Goal: Communication & Community: Answer question/provide support

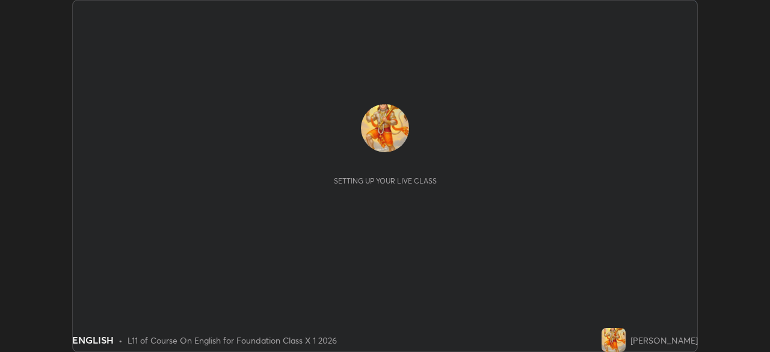
scroll to position [352, 769]
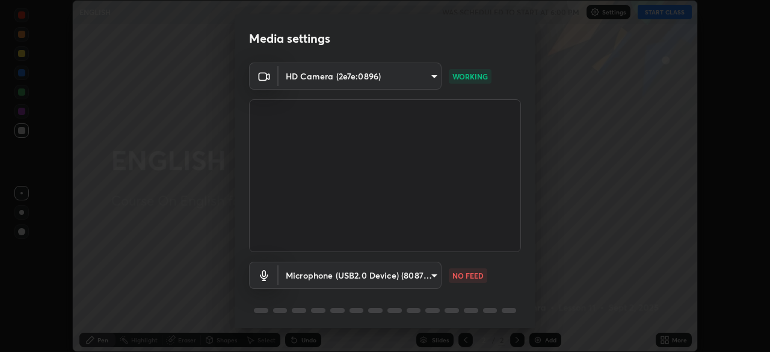
click at [429, 272] on body "Erase all ENGLISH WAS SCHEDULED TO START AT 6:00 PM Settings START CLASS Settin…" at bounding box center [385, 176] width 770 height 352
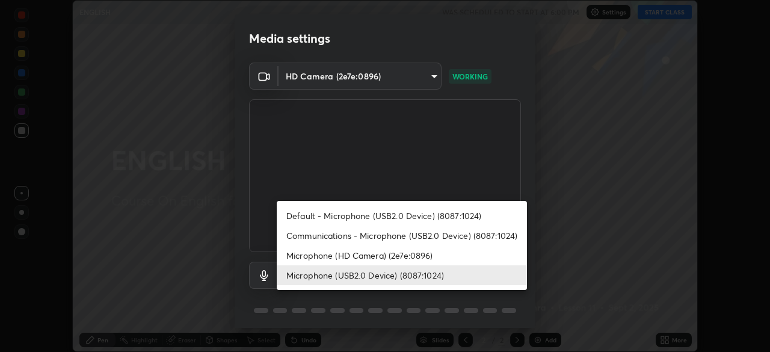
click at [360, 235] on li "Communications - Microphone (USB2.0 Device) (8087:1024)" at bounding box center [402, 235] width 250 height 20
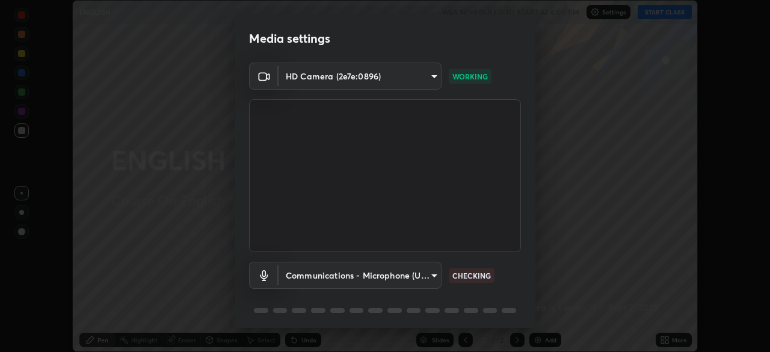
click at [427, 274] on body "Erase all ENGLISH WAS SCHEDULED TO START AT 6:00 PM Settings START CLASS Settin…" at bounding box center [385, 176] width 770 height 352
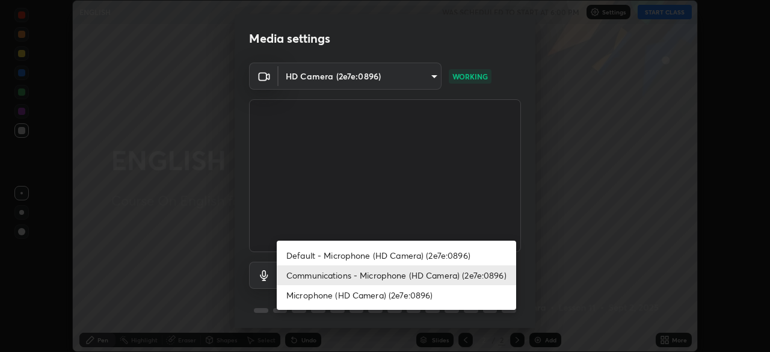
click at [357, 275] on li "Communications - Microphone (HD Camera) (2e7e:0896)" at bounding box center [396, 275] width 239 height 20
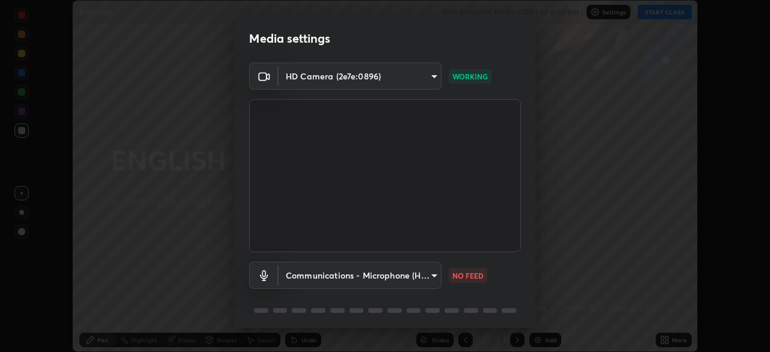
click at [425, 275] on body "Erase all ENGLISH WAS SCHEDULED TO START AT 6:00 PM Settings START CLASS Settin…" at bounding box center [385, 176] width 770 height 352
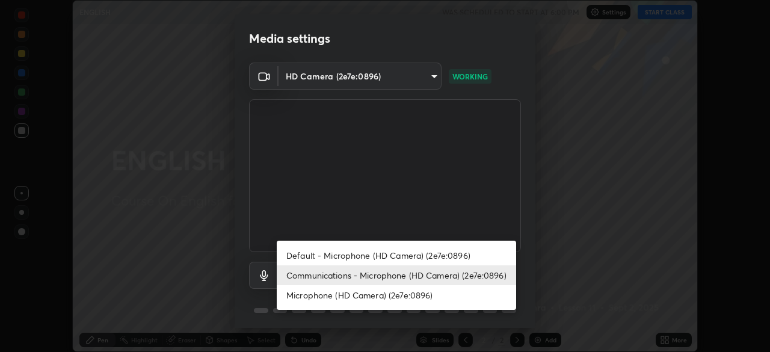
click at [346, 271] on li "Communications - Microphone (HD Camera) (2e7e:0896)" at bounding box center [396, 275] width 239 height 20
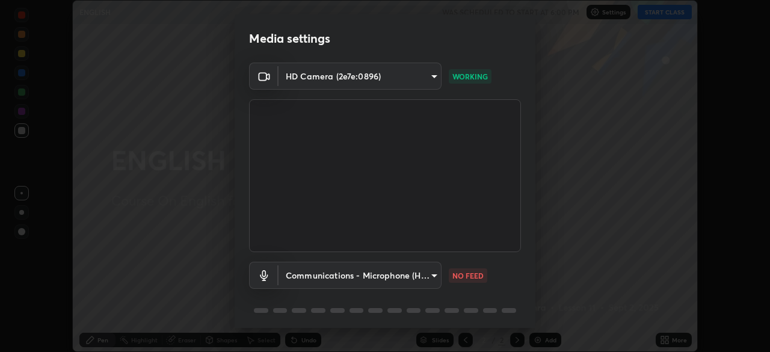
click at [428, 277] on body "Erase all ENGLISH WAS SCHEDULED TO START AT 6:00 PM Settings START CLASS Settin…" at bounding box center [385, 176] width 770 height 352
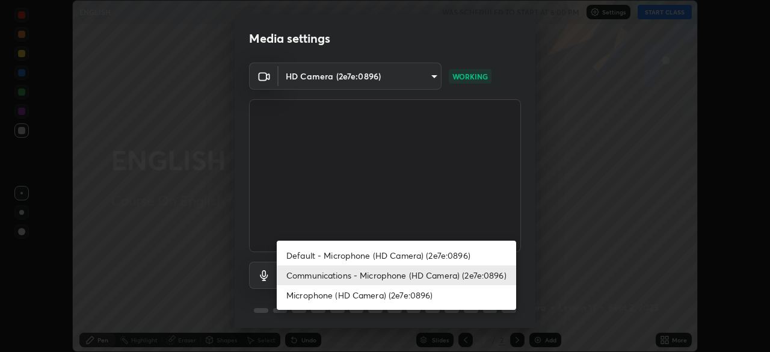
click at [348, 277] on li "Communications - Microphone (HD Camera) (2e7e:0896)" at bounding box center [396, 275] width 239 height 20
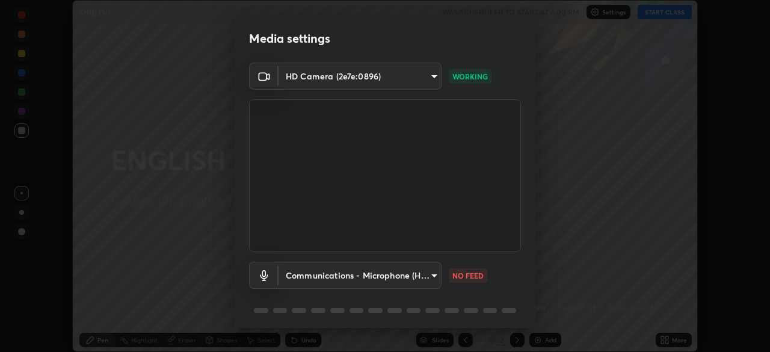
click at [427, 275] on body "Erase all ENGLISH WAS SCHEDULED TO START AT 6:00 PM Settings START CLASS Settin…" at bounding box center [385, 176] width 770 height 352
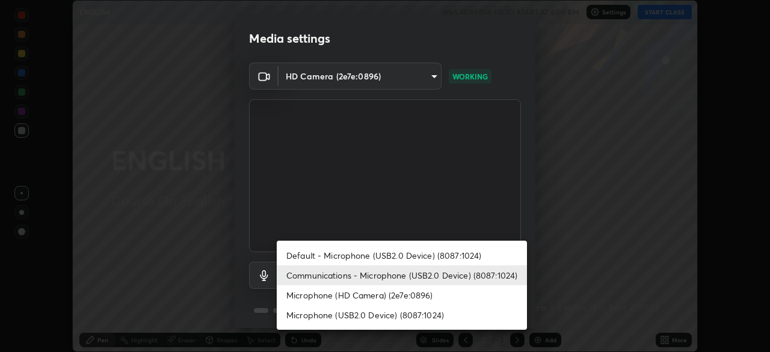
click at [348, 314] on li "Microphone (USB2.0 Device) (8087:1024)" at bounding box center [402, 315] width 250 height 20
type input "258fd4060a493e50d2325f6088c9f32a9fd96ad8840e5015f7da628df60e83e3"
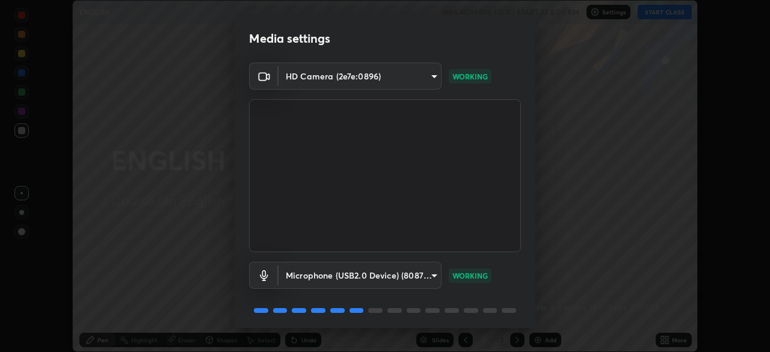
scroll to position [43, 0]
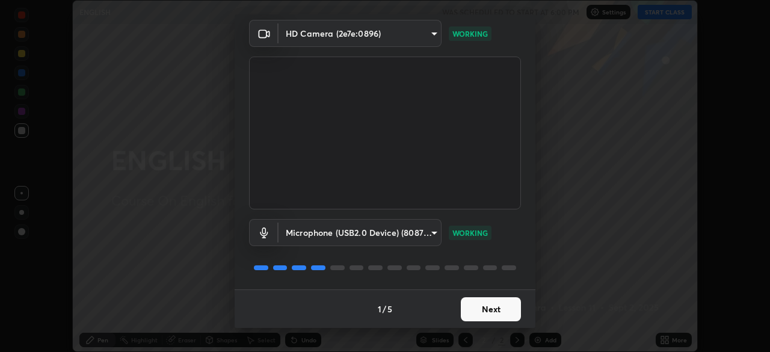
click at [504, 310] on button "Next" at bounding box center [491, 309] width 60 height 24
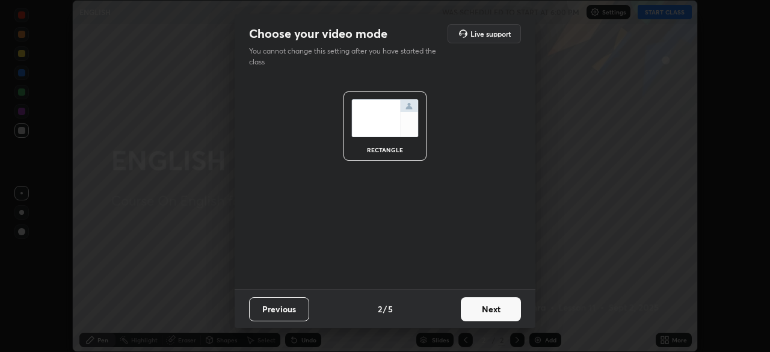
scroll to position [0, 0]
click at [505, 308] on button "Next" at bounding box center [491, 309] width 60 height 24
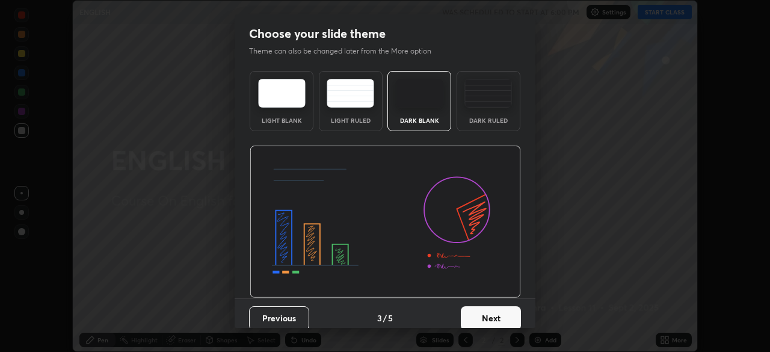
click at [503, 315] on button "Next" at bounding box center [491, 318] width 60 height 24
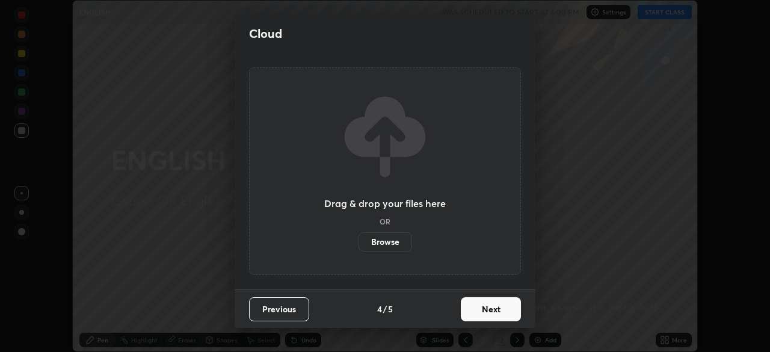
click at [498, 311] on button "Next" at bounding box center [491, 309] width 60 height 24
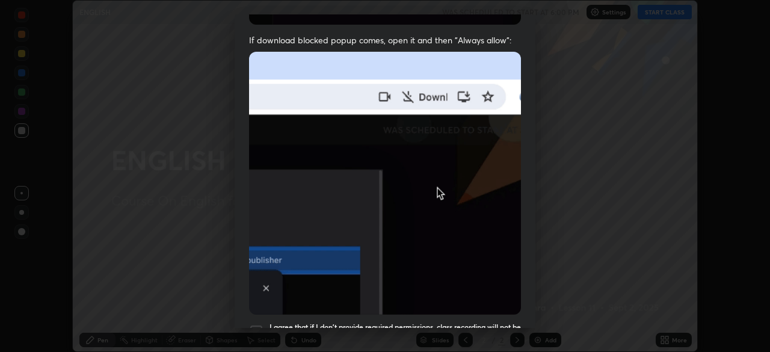
scroll to position [248, 0]
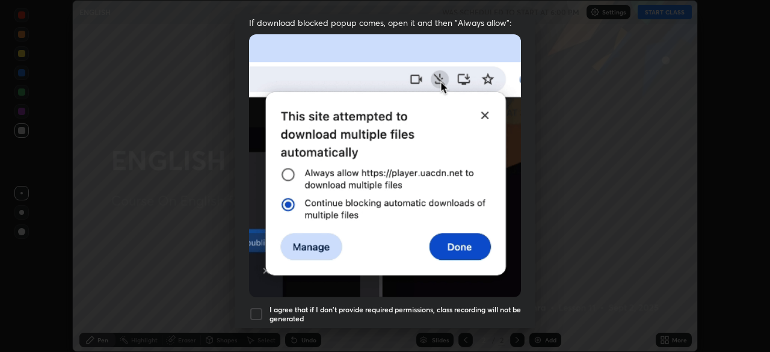
click at [261, 307] on div at bounding box center [256, 314] width 14 height 14
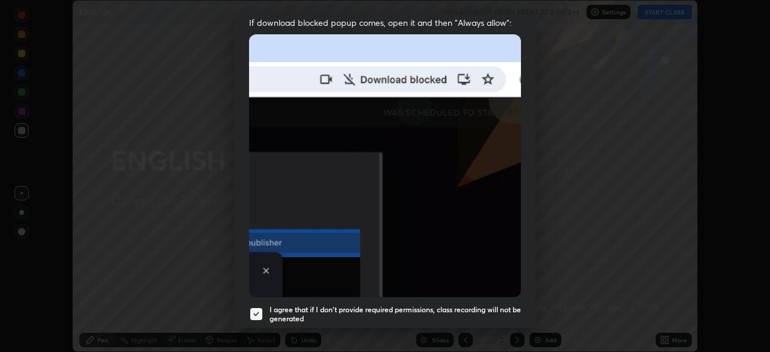
click at [466, 246] on img at bounding box center [385, 165] width 272 height 263
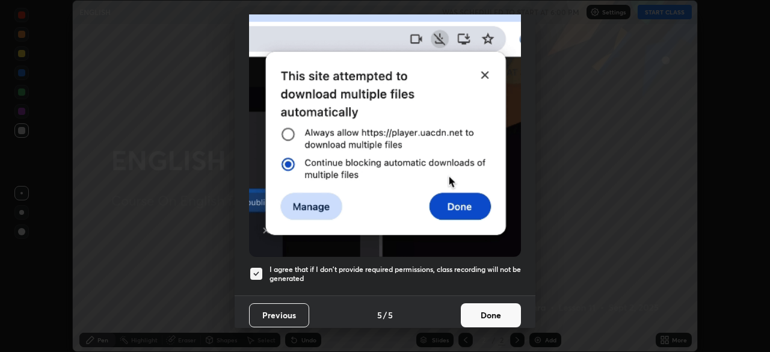
click at [500, 307] on button "Done" at bounding box center [491, 315] width 60 height 24
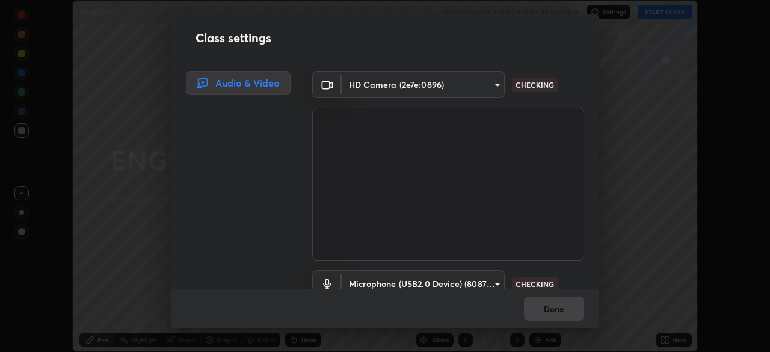
click at [678, 13] on div "Class settings Audio & Video HD Camera (2e7e:0896) 693efdcbb572c2ffb325adde24bf…" at bounding box center [385, 176] width 770 height 352
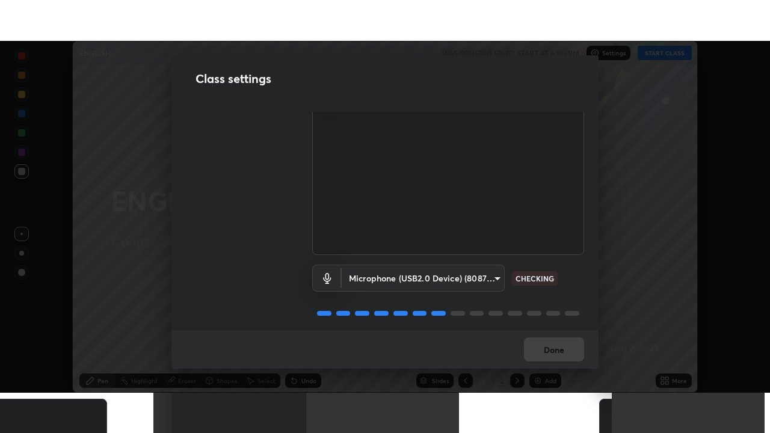
scroll to position [55, 0]
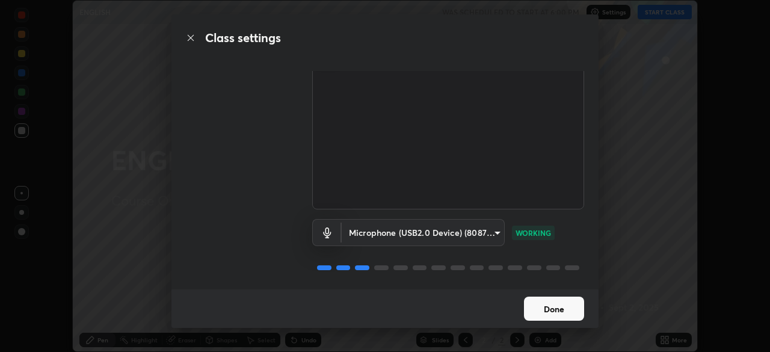
click at [565, 310] on button "Done" at bounding box center [554, 308] width 60 height 24
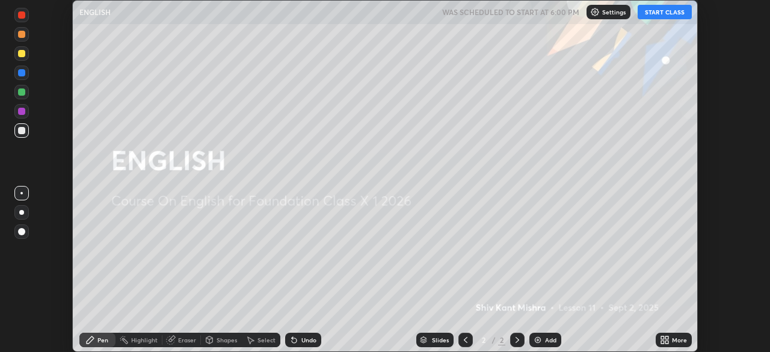
click at [667, 12] on button "START CLASS" at bounding box center [664, 12] width 54 height 14
click at [553, 339] on div "Add" at bounding box center [550, 340] width 11 height 6
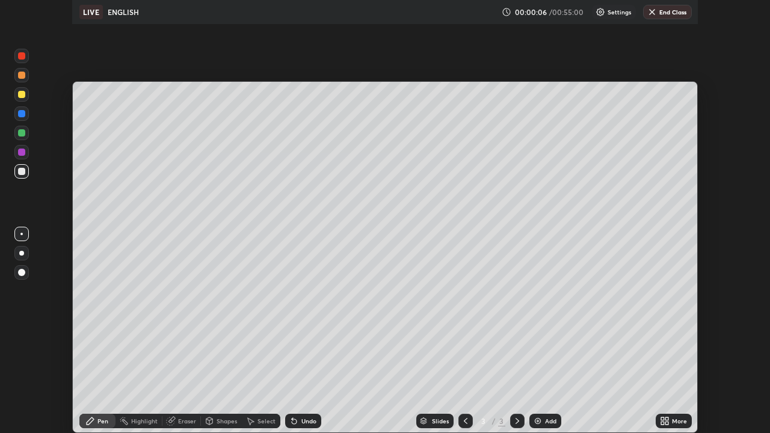
scroll to position [433, 770]
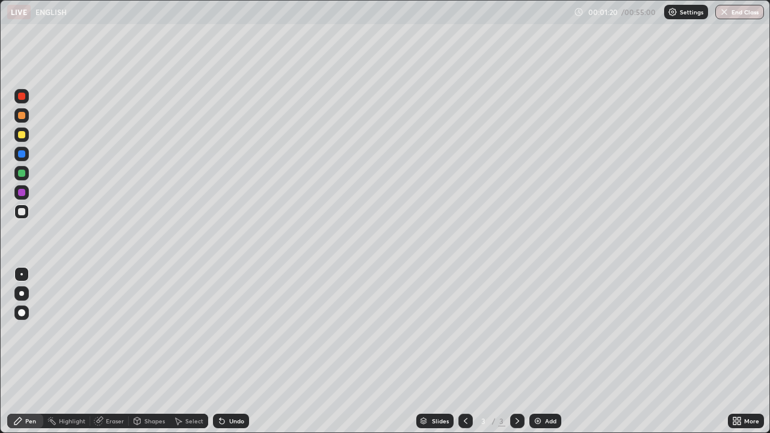
click at [22, 98] on div at bounding box center [21, 96] width 7 height 7
click at [22, 117] on div at bounding box center [21, 115] width 7 height 7
click at [23, 212] on div at bounding box center [21, 211] width 7 height 7
click at [22, 195] on div at bounding box center [21, 192] width 7 height 7
click at [22, 212] on div at bounding box center [21, 211] width 7 height 7
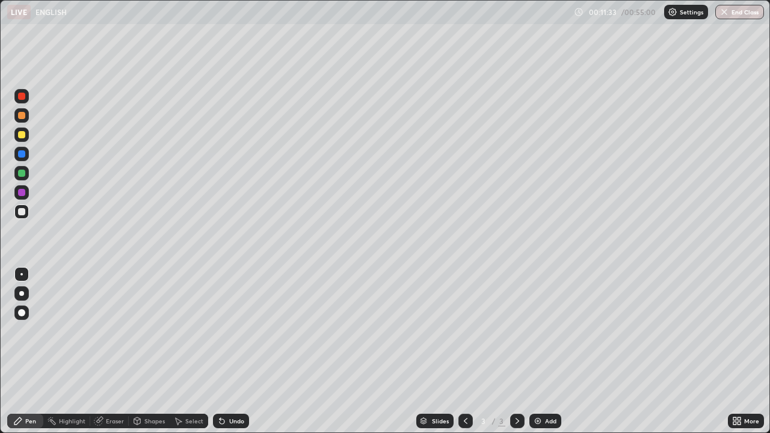
click at [547, 351] on div "Add" at bounding box center [550, 421] width 11 height 6
click at [462, 351] on icon at bounding box center [466, 421] width 10 height 10
click at [231, 351] on div "Undo" at bounding box center [236, 421] width 15 height 6
click at [552, 351] on div "Add" at bounding box center [550, 421] width 11 height 6
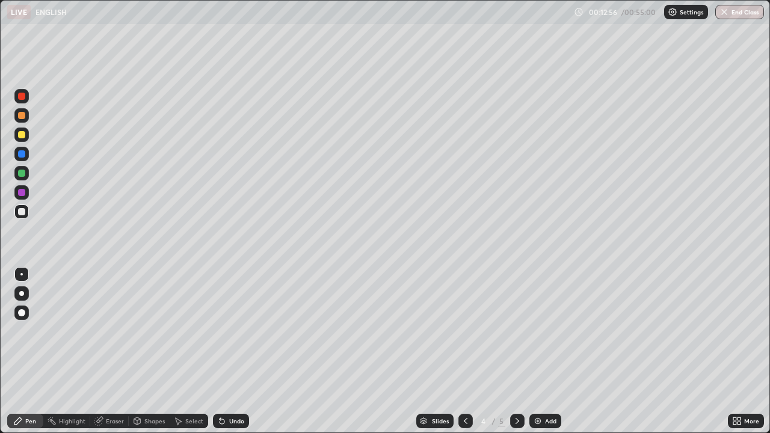
click at [120, 351] on div "Eraser" at bounding box center [115, 421] width 18 height 6
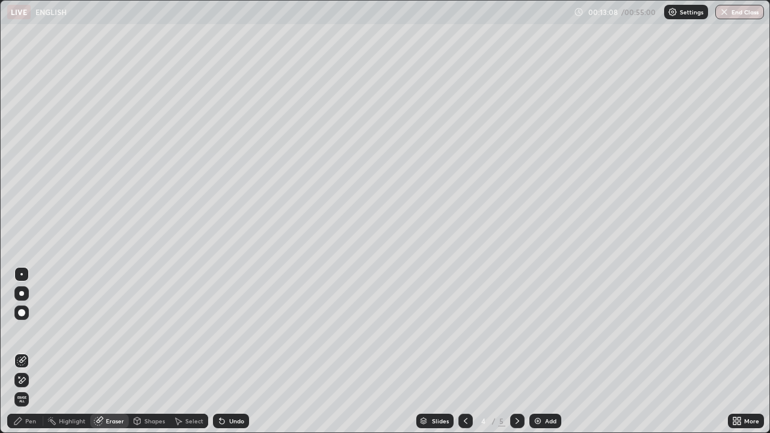
click at [29, 351] on div "Pen" at bounding box center [30, 421] width 11 height 6
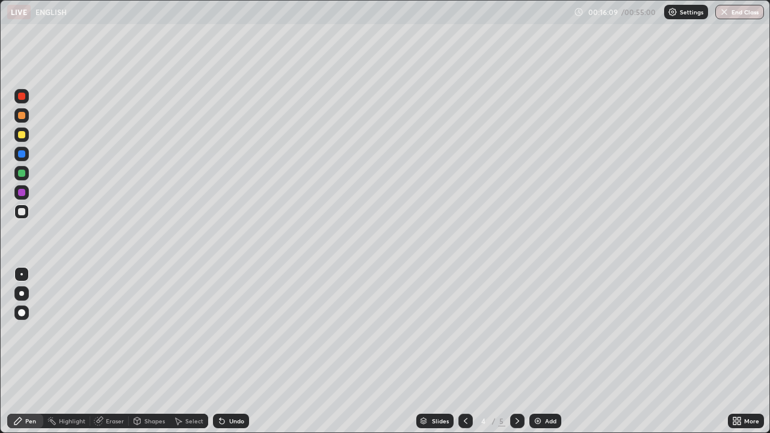
click at [22, 115] on div at bounding box center [21, 115] width 7 height 7
click at [233, 351] on div "Undo" at bounding box center [236, 421] width 15 height 6
click at [234, 351] on div "Undo" at bounding box center [236, 421] width 15 height 6
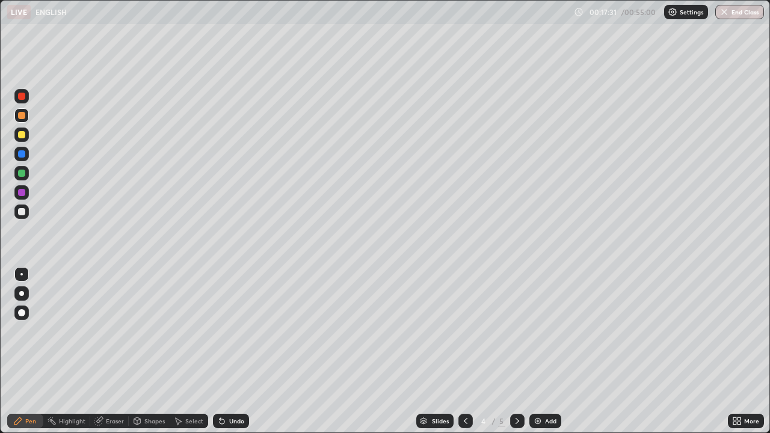
click at [233, 351] on div "Undo" at bounding box center [231, 421] width 36 height 14
click at [234, 351] on div "Undo" at bounding box center [236, 421] width 15 height 6
click at [232, 351] on div "Undo" at bounding box center [231, 421] width 36 height 14
click at [236, 351] on div "Undo" at bounding box center [236, 421] width 15 height 6
click at [238, 351] on div "Undo" at bounding box center [236, 421] width 15 height 6
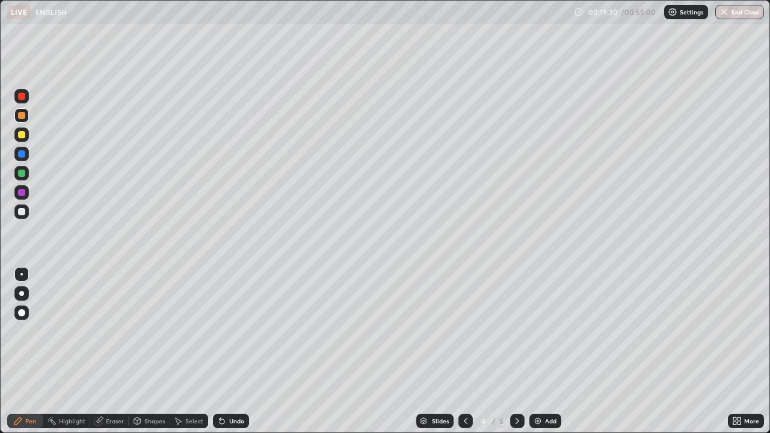
click at [233, 351] on div "Undo" at bounding box center [236, 421] width 15 height 6
click at [232, 351] on div "Undo" at bounding box center [231, 421] width 36 height 14
click at [234, 351] on div "Undo" at bounding box center [236, 421] width 15 height 6
click at [235, 351] on div "Undo" at bounding box center [236, 421] width 15 height 6
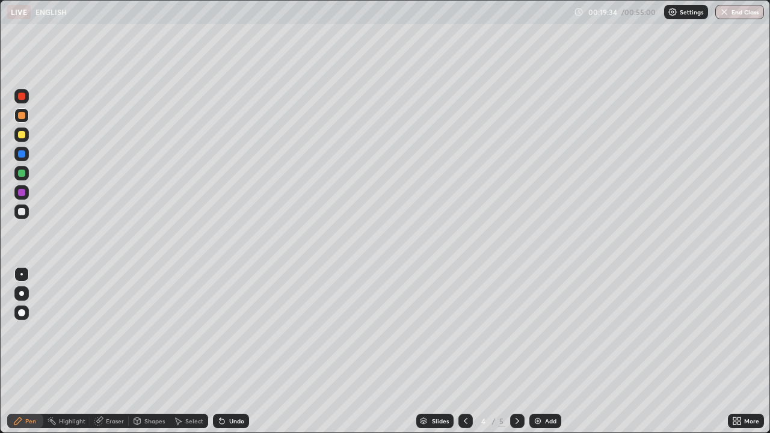
click at [212, 351] on div "Undo" at bounding box center [228, 421] width 41 height 24
click at [231, 351] on div "Undo" at bounding box center [231, 421] width 36 height 14
click at [232, 351] on div "Undo" at bounding box center [231, 421] width 36 height 14
click at [234, 351] on div "Undo" at bounding box center [231, 421] width 36 height 14
click at [235, 351] on div "Undo" at bounding box center [236, 421] width 15 height 6
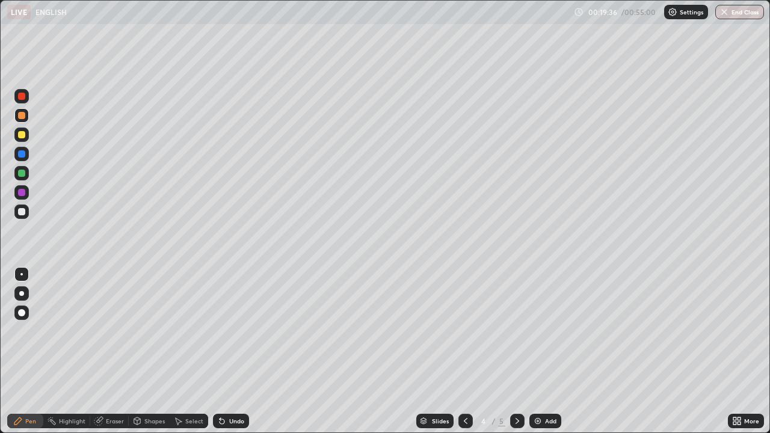
click at [236, 351] on div "Undo" at bounding box center [236, 421] width 15 height 6
click at [234, 351] on div "Undo" at bounding box center [236, 421] width 15 height 6
click at [236, 351] on div "Undo" at bounding box center [231, 421] width 36 height 14
click at [233, 351] on div "Undo" at bounding box center [231, 421] width 36 height 14
click at [233, 351] on div "Undo" at bounding box center [236, 421] width 15 height 6
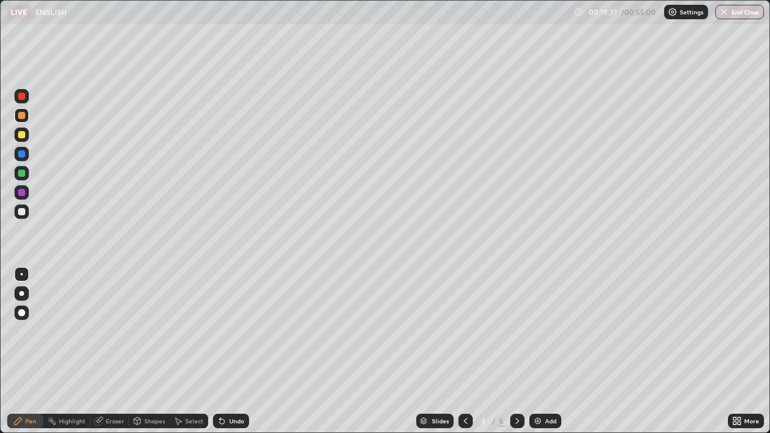
click at [234, 351] on div "Undo" at bounding box center [236, 421] width 15 height 6
click at [550, 351] on div "Add" at bounding box center [545, 421] width 32 height 14
click at [235, 351] on div "Undo" at bounding box center [236, 421] width 15 height 6
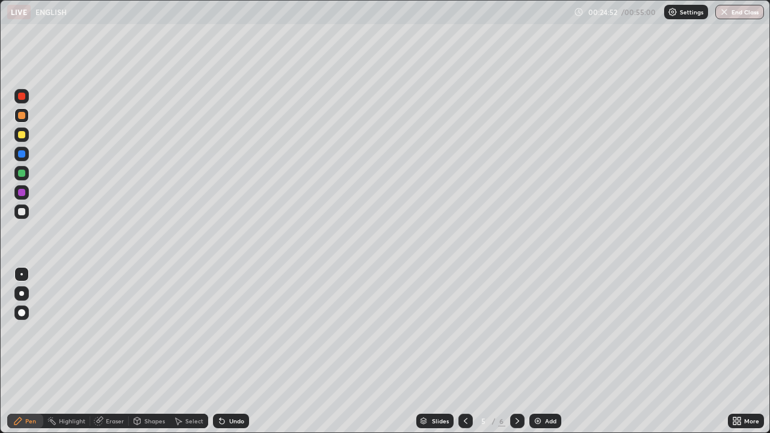
click at [230, 351] on div "Undo" at bounding box center [236, 421] width 15 height 6
click at [243, 351] on div "Undo" at bounding box center [231, 421] width 36 height 14
click at [439, 351] on div "Slides" at bounding box center [440, 421] width 17 height 6
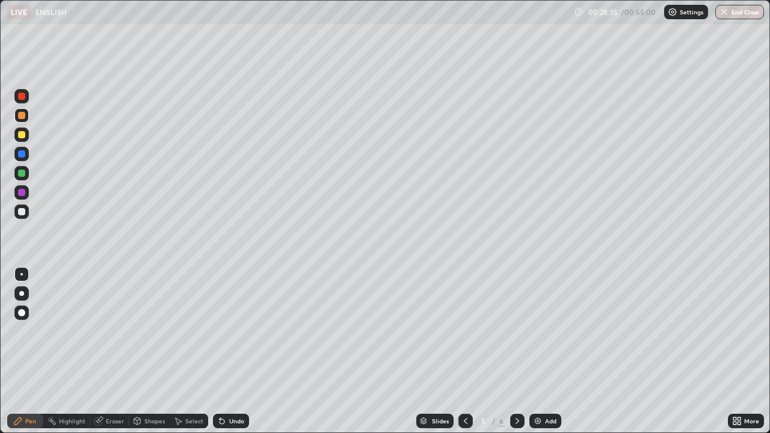
click at [111, 351] on div "Eraser" at bounding box center [115, 421] width 18 height 6
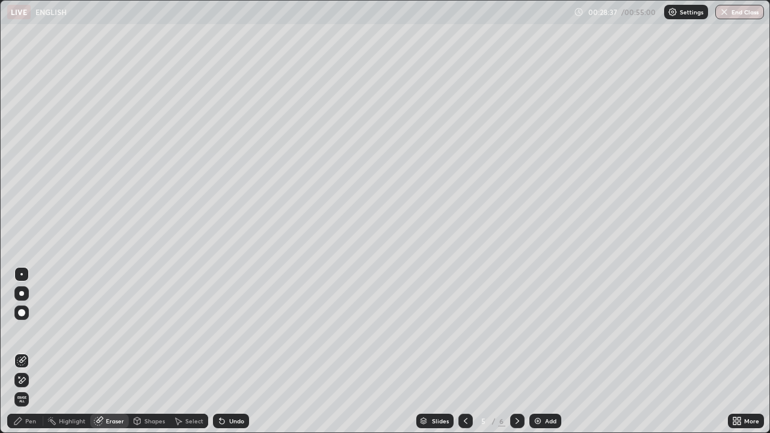
click at [102, 351] on icon at bounding box center [99, 421] width 10 height 10
click at [103, 351] on div "Eraser" at bounding box center [109, 421] width 38 height 14
click at [105, 351] on div "Eraser" at bounding box center [109, 421] width 38 height 14
click at [97, 351] on icon at bounding box center [98, 421] width 8 height 8
click at [23, 351] on icon at bounding box center [22, 361] width 10 height 10
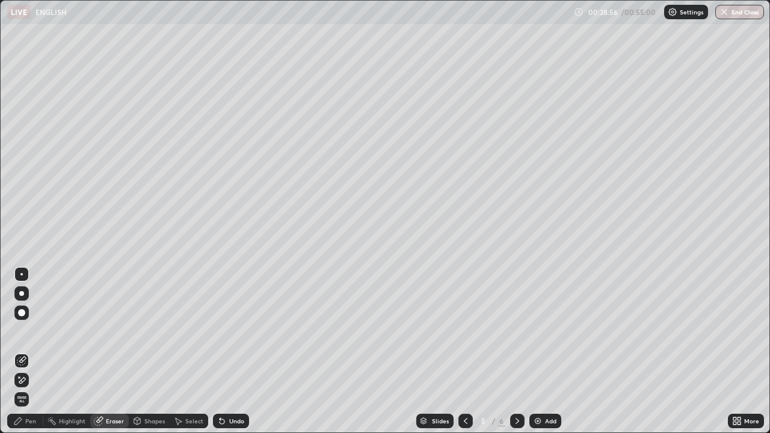
click at [22, 351] on span "Erase all" at bounding box center [21, 399] width 13 height 7
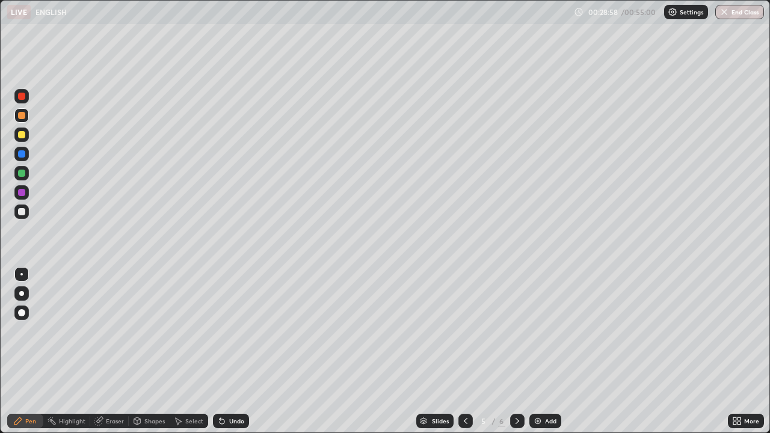
click at [33, 351] on div "Pen" at bounding box center [30, 421] width 11 height 6
click at [108, 351] on div "Eraser" at bounding box center [109, 421] width 38 height 14
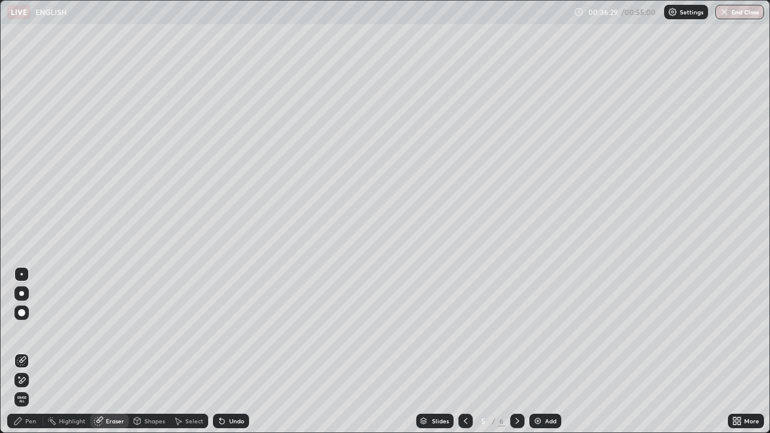
click at [22, 351] on span "Erase all" at bounding box center [21, 399] width 13 height 7
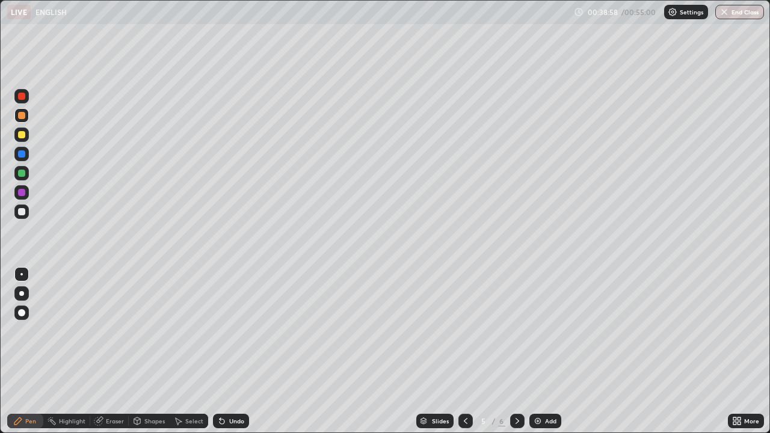
click at [22, 97] on div at bounding box center [21, 96] width 7 height 7
click at [22, 133] on div at bounding box center [21, 134] width 7 height 7
click at [22, 114] on div at bounding box center [21, 115] width 7 height 7
click at [21, 155] on div at bounding box center [21, 153] width 7 height 7
click at [247, 188] on p "Undo" at bounding box center [240, 186] width 18 height 10
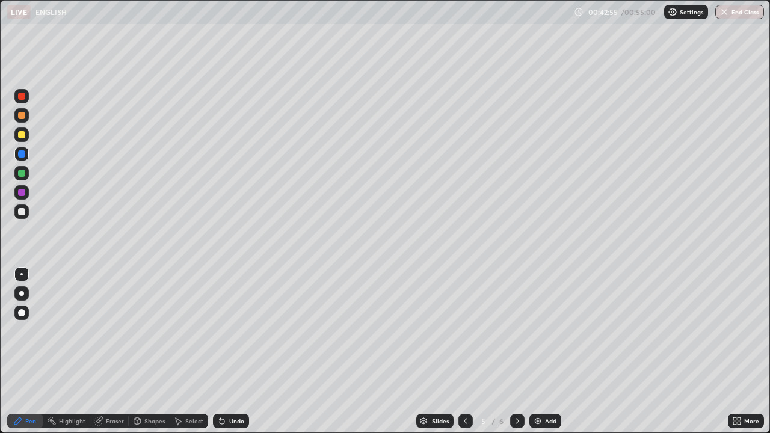
click at [113, 351] on div "Eraser" at bounding box center [109, 421] width 38 height 14
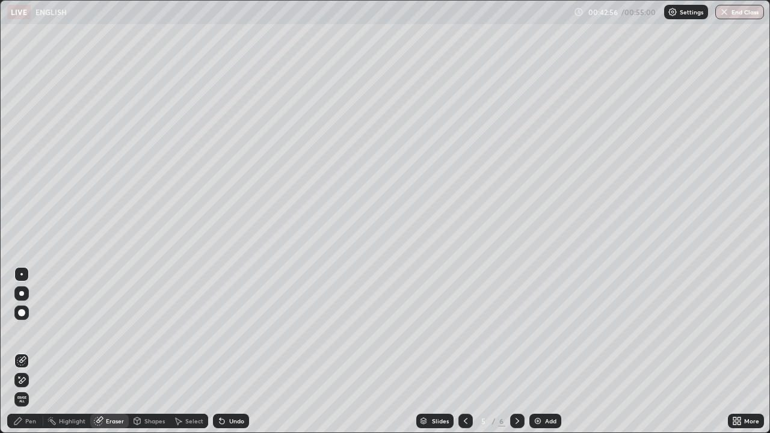
click at [24, 351] on span "Erase all" at bounding box center [21, 399] width 13 height 7
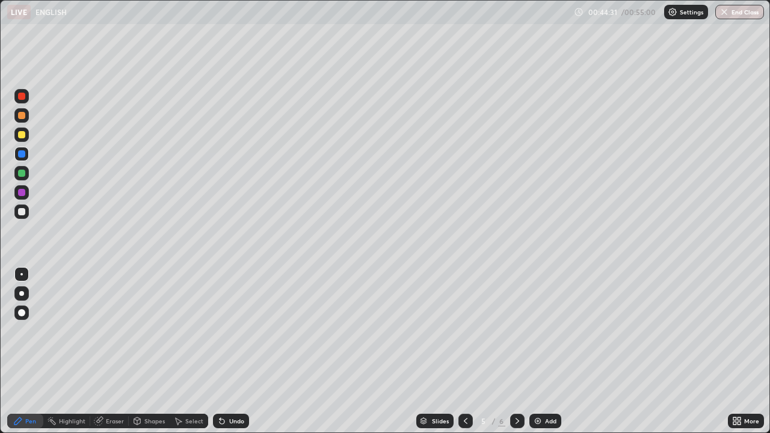
click at [741, 13] on button "End Class" at bounding box center [739, 12] width 49 height 14
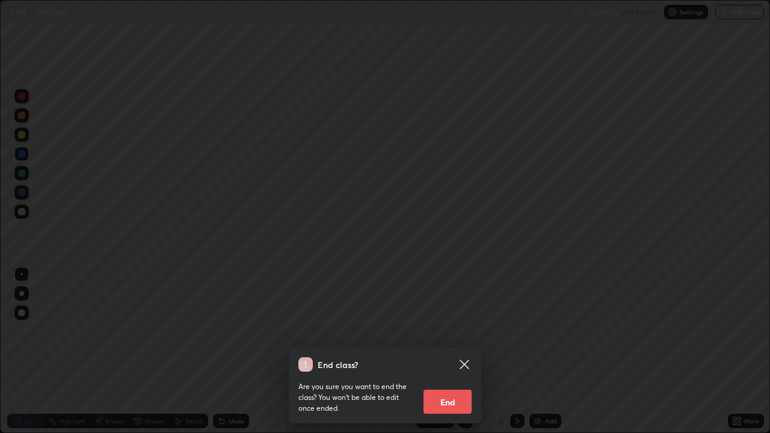
click at [468, 351] on button "End" at bounding box center [447, 402] width 48 height 24
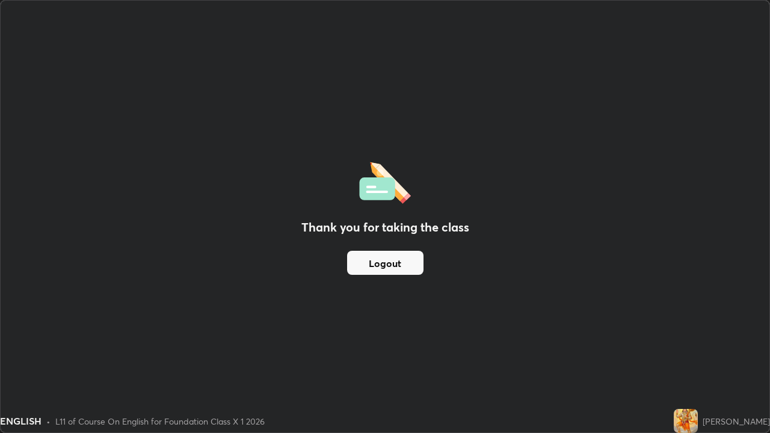
click at [407, 259] on button "Logout" at bounding box center [385, 263] width 76 height 24
click at [391, 264] on button "Logout" at bounding box center [385, 263] width 76 height 24
click at [690, 351] on img at bounding box center [685, 421] width 24 height 24
click at [691, 351] on img at bounding box center [685, 421] width 24 height 24
click at [403, 252] on button "Logout" at bounding box center [385, 263] width 76 height 24
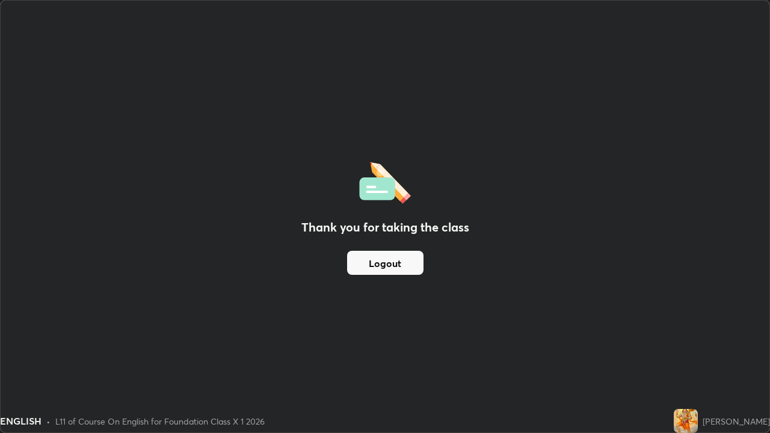
click at [402, 260] on button "Logout" at bounding box center [385, 263] width 76 height 24
